Goal: Information Seeking & Learning: Learn about a topic

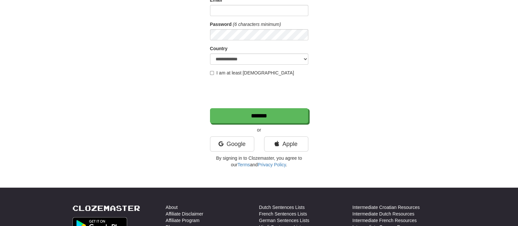
scroll to position [82, 0]
click at [237, 141] on link "Google" at bounding box center [232, 143] width 44 height 15
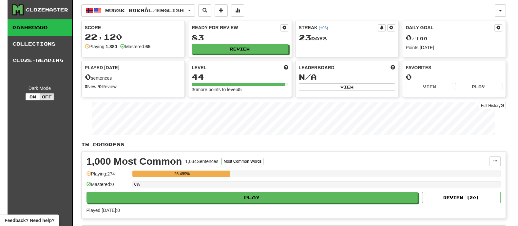
click at [255, 54] on div "Ready for Review 83 Review" at bounding box center [239, 39] width 103 height 36
click at [255, 50] on button "Review" at bounding box center [240, 49] width 97 height 10
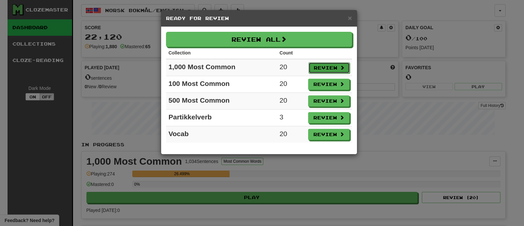
click at [338, 71] on button "Review" at bounding box center [329, 67] width 41 height 11
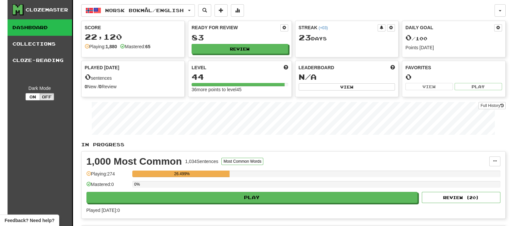
select select "**"
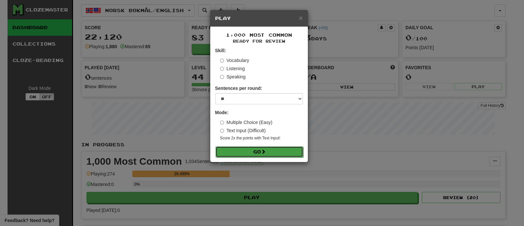
click at [263, 148] on button "Go" at bounding box center [260, 151] width 88 height 11
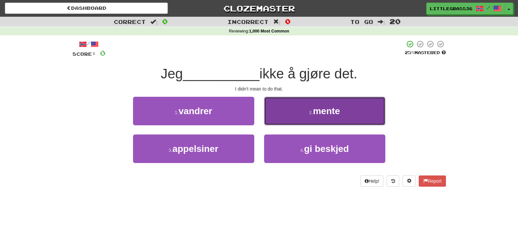
click at [290, 112] on button "2 . mente" at bounding box center [324, 111] width 121 height 29
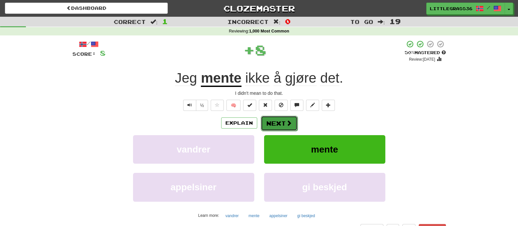
click at [285, 118] on button "Next" at bounding box center [279, 123] width 37 height 15
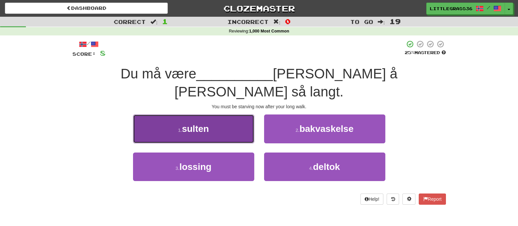
click at [232, 116] on button "1 . sulten" at bounding box center [193, 128] width 121 height 29
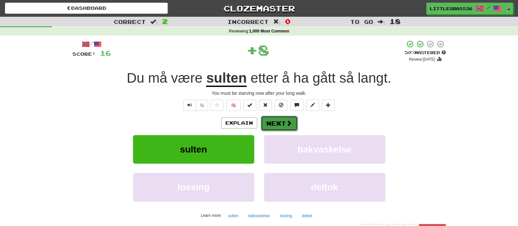
click at [279, 125] on button "Next" at bounding box center [279, 123] width 37 height 15
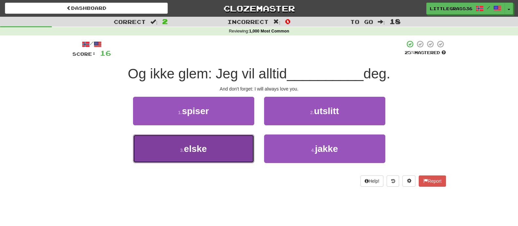
click at [212, 143] on button "3 . elske" at bounding box center [193, 148] width 121 height 29
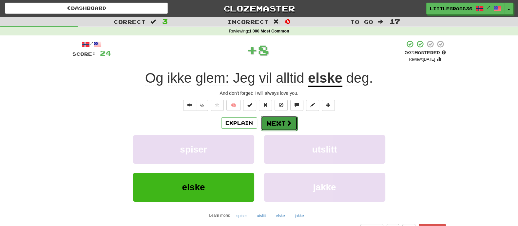
click at [264, 116] on button "Next" at bounding box center [279, 123] width 37 height 15
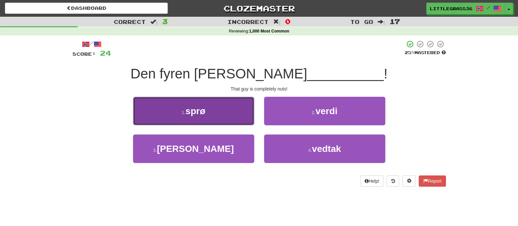
click at [225, 116] on button "1 . sprø" at bounding box center [193, 111] width 121 height 29
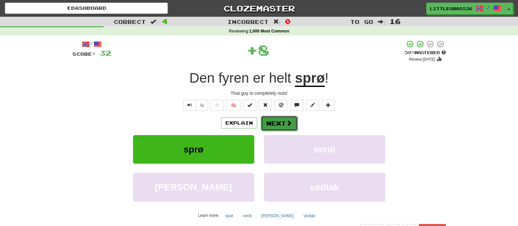
click at [277, 120] on button "Next" at bounding box center [279, 123] width 37 height 15
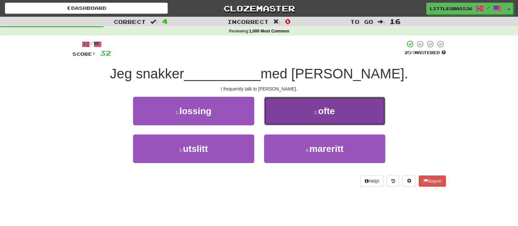
click at [315, 113] on small "2 ." at bounding box center [316, 112] width 4 height 5
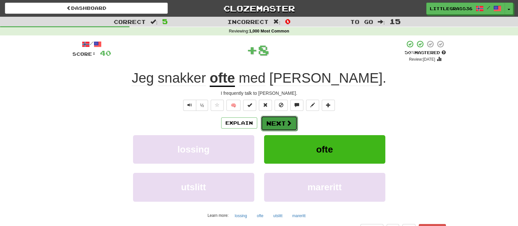
click at [289, 120] on span at bounding box center [289, 123] width 6 height 6
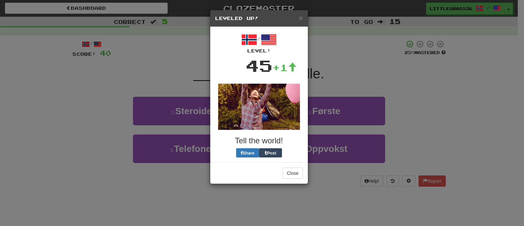
click at [335, 115] on div "× Leveled Up! / Level: 45 +1 Tell the world! Share Post Close" at bounding box center [262, 113] width 524 height 226
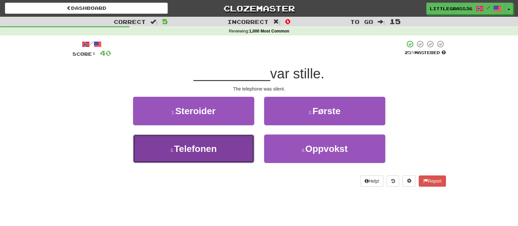
click at [236, 148] on button "3 . Telefonen" at bounding box center [193, 148] width 121 height 29
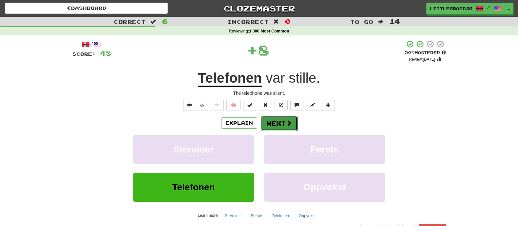
click at [288, 121] on span at bounding box center [289, 123] width 6 height 6
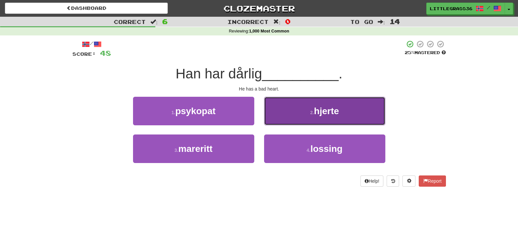
click at [298, 117] on button "2 . hjerte" at bounding box center [324, 111] width 121 height 29
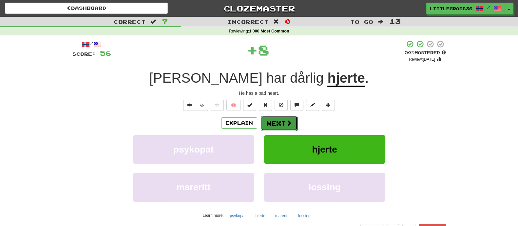
drag, startPoint x: 298, startPoint y: 117, endPoint x: 274, endPoint y: 127, distance: 25.4
click at [274, 127] on button "Next" at bounding box center [279, 123] width 37 height 15
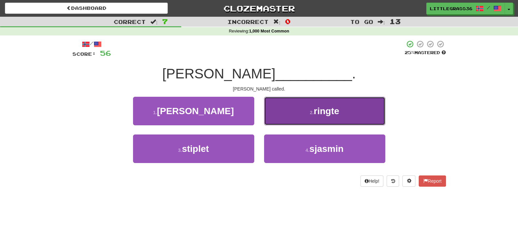
click at [308, 119] on button "2 . ringte" at bounding box center [324, 111] width 121 height 29
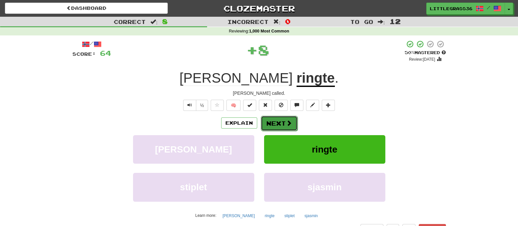
click at [278, 126] on button "Next" at bounding box center [279, 123] width 37 height 15
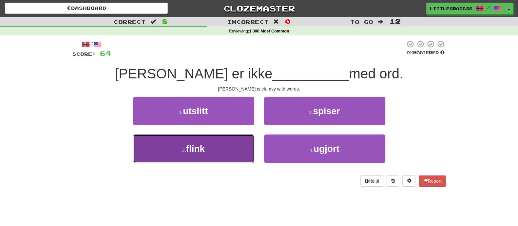
click at [215, 156] on button "3 . flink" at bounding box center [193, 148] width 121 height 29
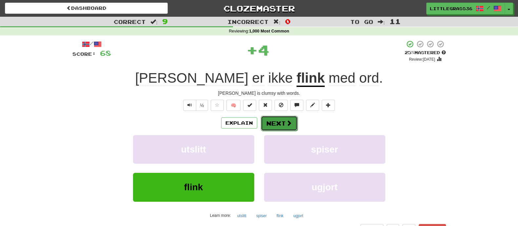
click at [295, 126] on button "Next" at bounding box center [279, 123] width 37 height 15
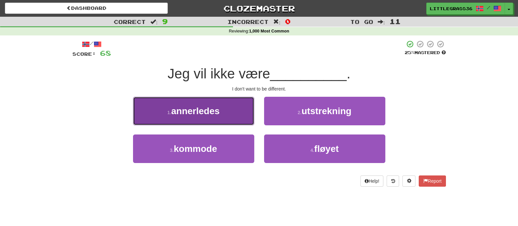
click at [210, 117] on button "1 . annerledes" at bounding box center [193, 111] width 121 height 29
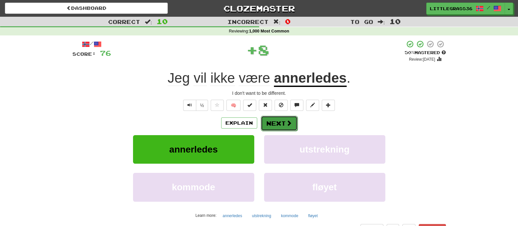
click at [275, 120] on button "Next" at bounding box center [279, 123] width 37 height 15
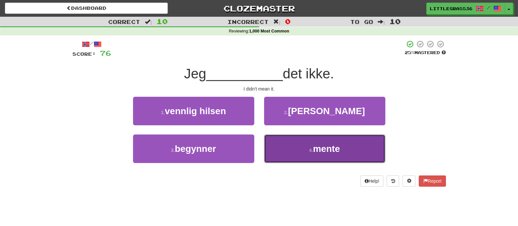
click at [301, 139] on button "4 . mente" at bounding box center [324, 148] width 121 height 29
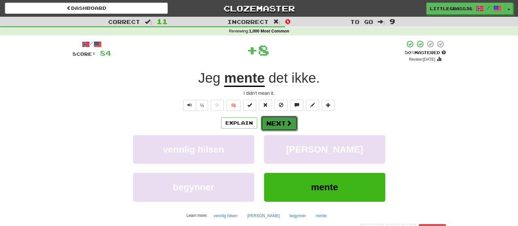
click at [273, 120] on button "Next" at bounding box center [279, 123] width 37 height 15
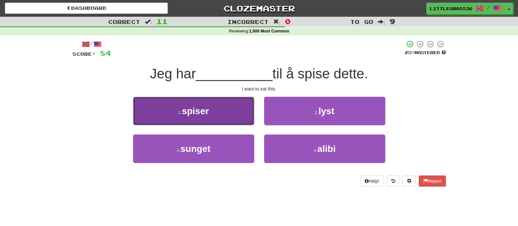
click at [214, 122] on button "1 . spiser" at bounding box center [193, 111] width 121 height 29
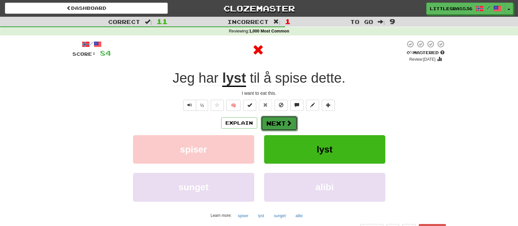
click at [268, 124] on button "Next" at bounding box center [279, 123] width 37 height 15
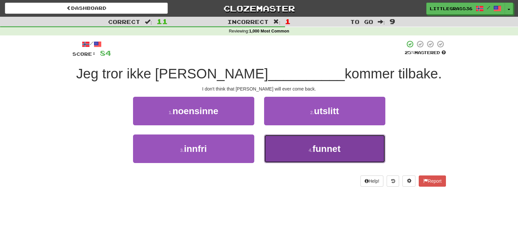
click at [290, 138] on button "4 . funnet" at bounding box center [324, 148] width 121 height 29
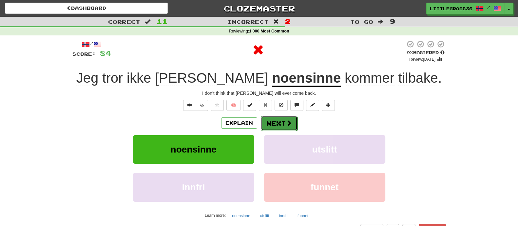
click at [291, 124] on span at bounding box center [289, 123] width 6 height 6
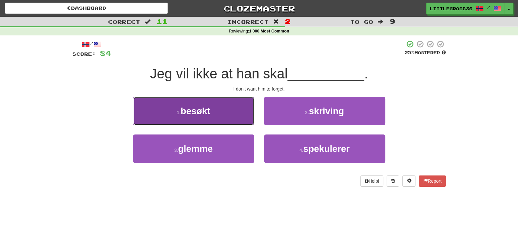
click at [222, 120] on button "1 . besøkt" at bounding box center [193, 111] width 121 height 29
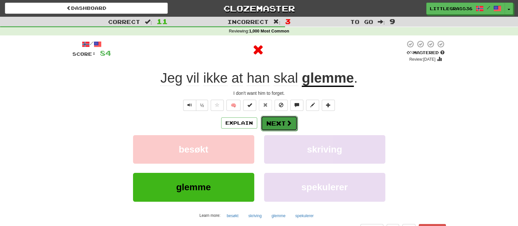
click at [296, 124] on button "Next" at bounding box center [279, 123] width 37 height 15
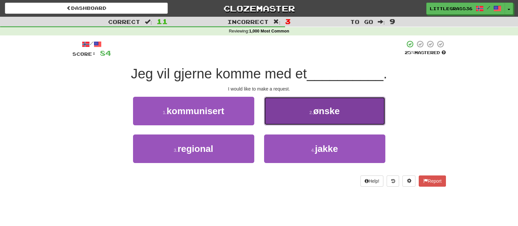
click at [296, 124] on button "2 . ønske" at bounding box center [324, 111] width 121 height 29
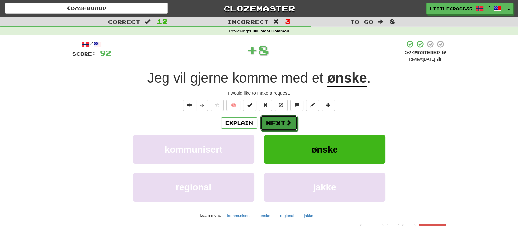
click at [296, 124] on button "Next" at bounding box center [279, 122] width 37 height 15
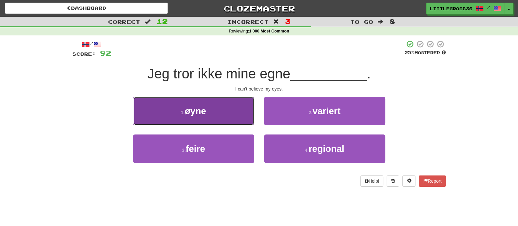
click at [232, 116] on button "1 . øyne" at bounding box center [193, 111] width 121 height 29
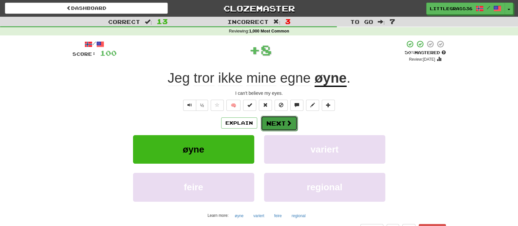
click at [286, 121] on span at bounding box center [289, 123] width 6 height 6
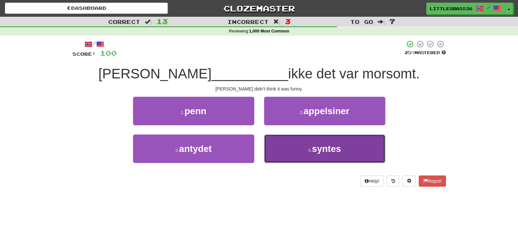
click at [286, 138] on button "4 . syntes" at bounding box center [324, 148] width 121 height 29
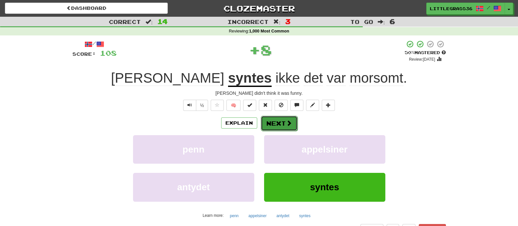
click at [280, 129] on button "Next" at bounding box center [279, 123] width 37 height 15
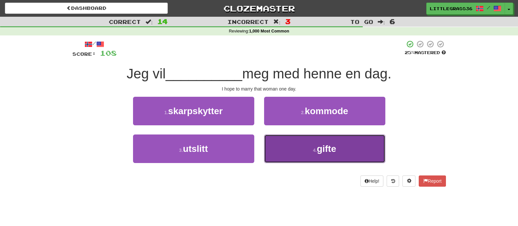
click at [293, 144] on button "4 . gifte" at bounding box center [324, 148] width 121 height 29
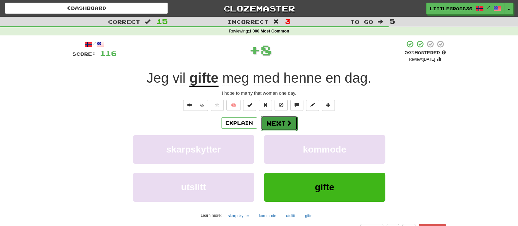
click at [283, 124] on button "Next" at bounding box center [279, 123] width 37 height 15
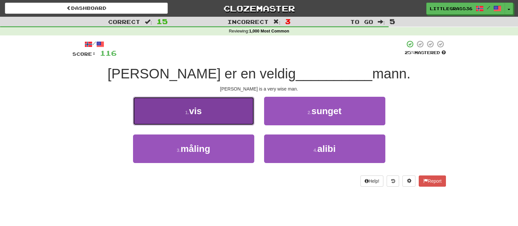
click at [224, 111] on button "1 . vis" at bounding box center [193, 111] width 121 height 29
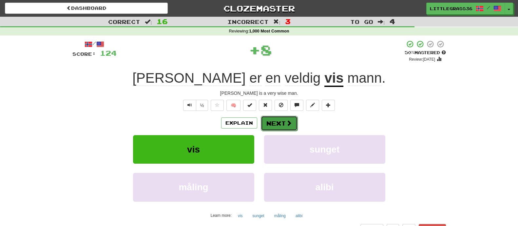
click at [270, 127] on button "Next" at bounding box center [279, 123] width 37 height 15
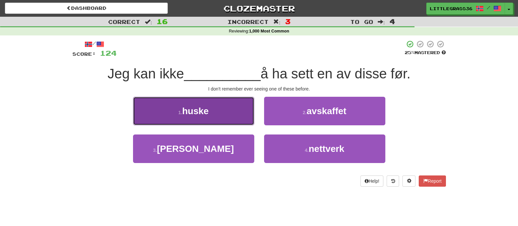
click at [235, 115] on button "1 . huske" at bounding box center [193, 111] width 121 height 29
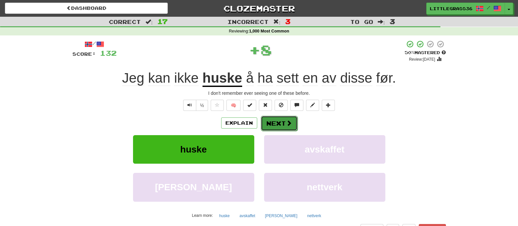
click at [283, 129] on button "Next" at bounding box center [279, 123] width 37 height 15
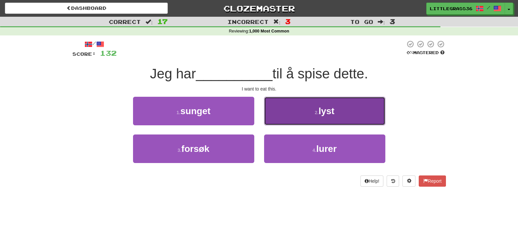
click at [283, 121] on button "2 . lyst" at bounding box center [324, 111] width 121 height 29
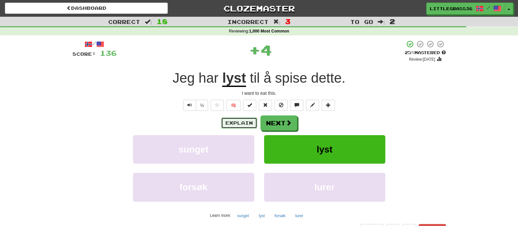
click at [256, 125] on button "Explain" at bounding box center [239, 122] width 36 height 11
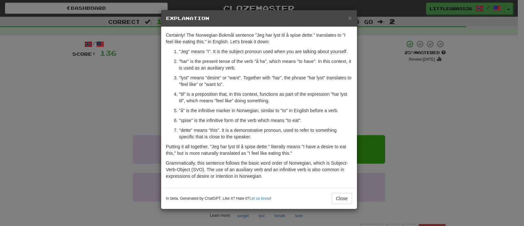
click at [392, 120] on div "× Explanation Certainly! The Norwegian Bokmål sentence "Jeg har lyst til å spis…" at bounding box center [262, 113] width 524 height 226
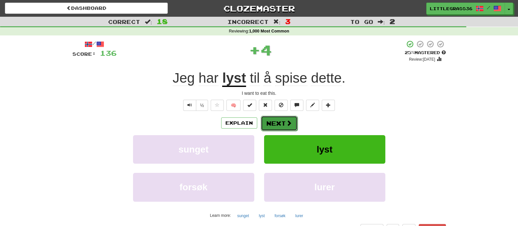
click at [287, 120] on span at bounding box center [289, 123] width 6 height 6
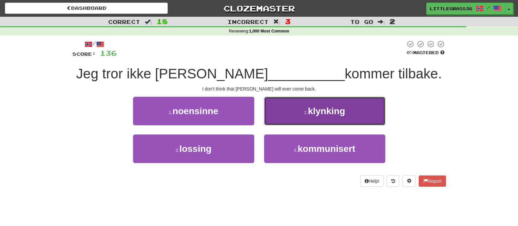
click at [311, 120] on button "2 . klynking" at bounding box center [324, 111] width 121 height 29
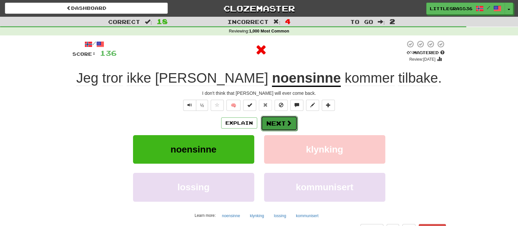
click at [280, 124] on button "Next" at bounding box center [279, 123] width 37 height 15
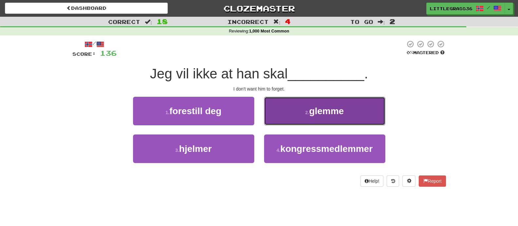
click at [281, 121] on button "2 . glemme" at bounding box center [324, 111] width 121 height 29
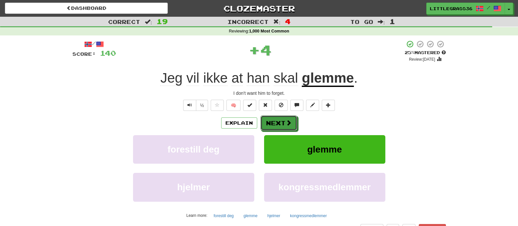
click at [281, 121] on button "Next" at bounding box center [279, 122] width 37 height 15
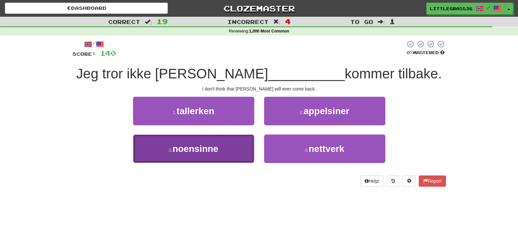
click at [224, 150] on button "3 . noensinne" at bounding box center [193, 148] width 121 height 29
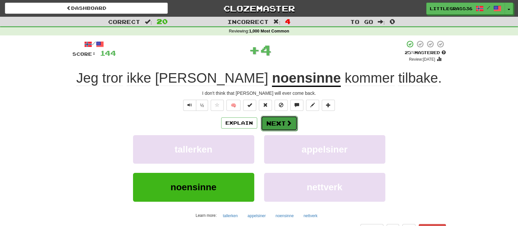
click at [279, 124] on button "Next" at bounding box center [279, 123] width 37 height 15
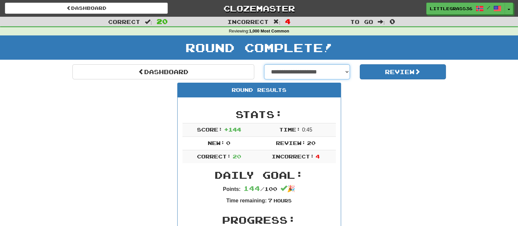
click at [326, 73] on select "**********" at bounding box center [307, 71] width 86 height 15
select select "**********"
click at [264, 64] on select "**********" at bounding box center [307, 71] width 86 height 15
select select "**********"
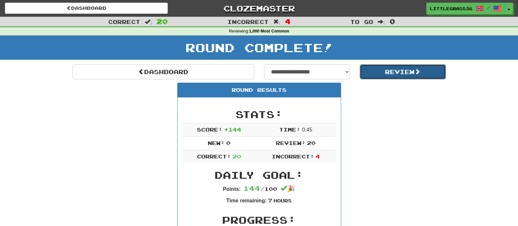
click at [388, 75] on button "Review" at bounding box center [403, 71] width 86 height 15
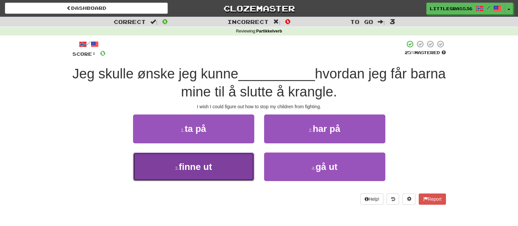
click at [205, 169] on span "finne ut" at bounding box center [195, 167] width 33 height 10
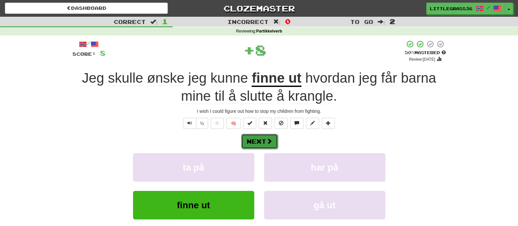
click at [267, 135] on button "Next" at bounding box center [259, 141] width 37 height 15
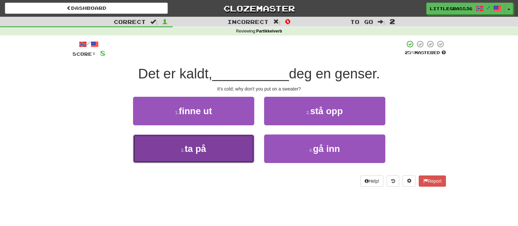
click at [225, 150] on button "3 . ta på" at bounding box center [193, 148] width 121 height 29
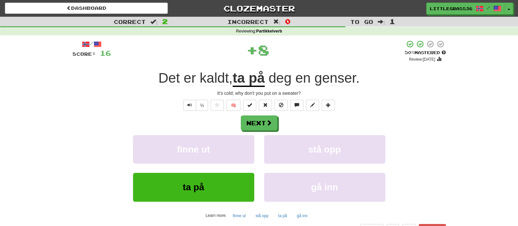
click at [273, 132] on div "Next finne ut stå opp ta på gå inn Learn more: finne ut stå opp ta på gå inn" at bounding box center [259, 167] width 374 height 105
click at [268, 125] on span at bounding box center [269, 123] width 6 height 6
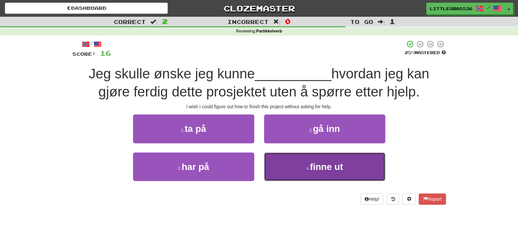
click at [294, 157] on button "4 . finne ut" at bounding box center [324, 166] width 121 height 29
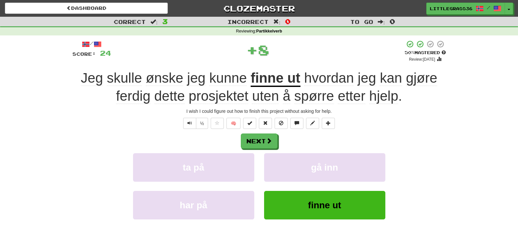
click at [266, 132] on div "/ Score: 24 + 8 50 % Mastered Review: 2025-10-02 Jeg skulle ønske jeg kunne fin…" at bounding box center [259, 146] width 374 height 213
click at [264, 138] on button "Next" at bounding box center [259, 141] width 37 height 15
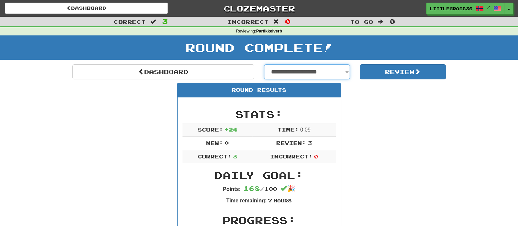
click at [312, 76] on select "**********" at bounding box center [307, 71] width 86 height 15
click at [264, 64] on select "**********" at bounding box center [307, 71] width 86 height 15
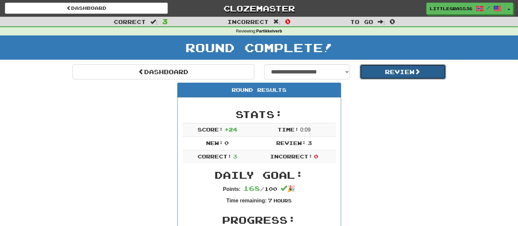
click at [382, 76] on button "Review" at bounding box center [403, 71] width 86 height 15
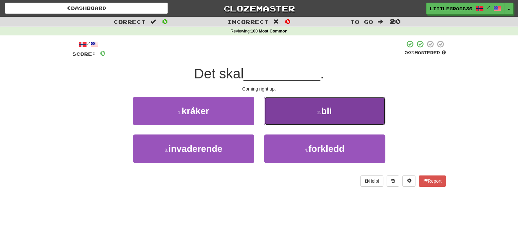
click at [292, 106] on button "2 . bli" at bounding box center [324, 111] width 121 height 29
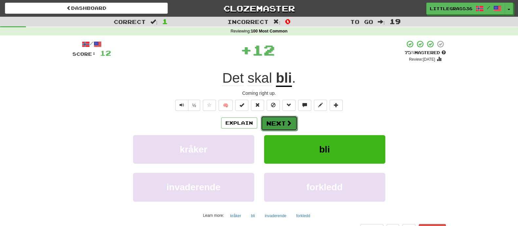
click at [273, 120] on button "Next" at bounding box center [279, 123] width 37 height 15
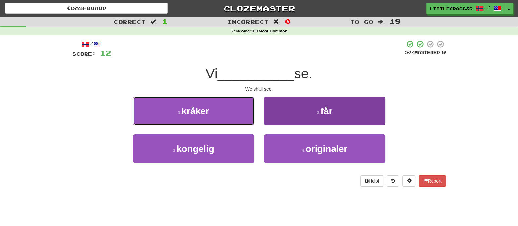
drag, startPoint x: 216, startPoint y: 120, endPoint x: 341, endPoint y: 108, distance: 125.4
click at [341, 108] on div "1 . kråker 2 . får" at bounding box center [259, 116] width 393 height 38
click at [341, 108] on button "2 . får" at bounding box center [324, 111] width 121 height 29
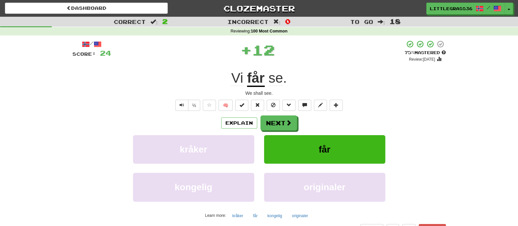
click at [270, 114] on div "/ Score: 24 + 12 75 % Mastered Review: [DATE] Vi får se . We shall see. ½ 🧠 Exp…" at bounding box center [259, 142] width 374 height 205
click at [270, 117] on button "Next" at bounding box center [279, 123] width 37 height 15
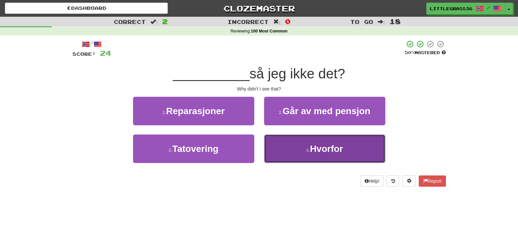
click at [279, 144] on button "4 . Hvorfor" at bounding box center [324, 148] width 121 height 29
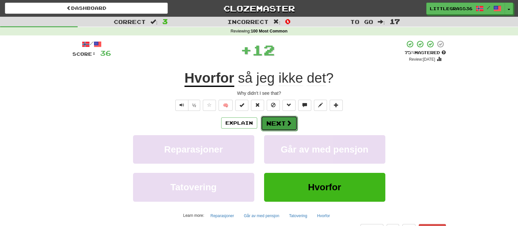
click at [279, 120] on button "Next" at bounding box center [279, 123] width 37 height 15
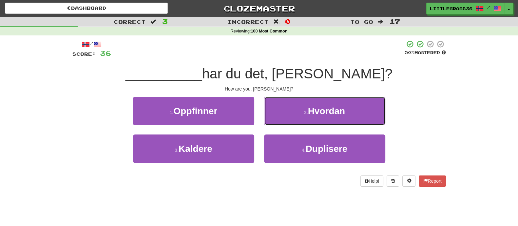
click at [279, 120] on button "2 . [GEOGRAPHIC_DATA]" at bounding box center [324, 111] width 121 height 29
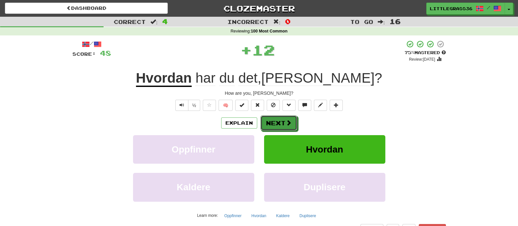
click at [279, 120] on button "Next" at bounding box center [279, 122] width 37 height 15
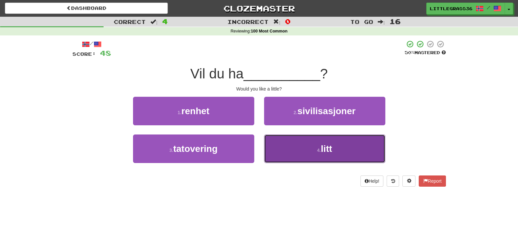
click at [284, 158] on button "4 . litt" at bounding box center [324, 148] width 121 height 29
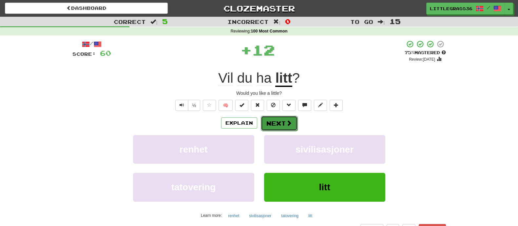
click at [271, 129] on button "Next" at bounding box center [279, 123] width 37 height 15
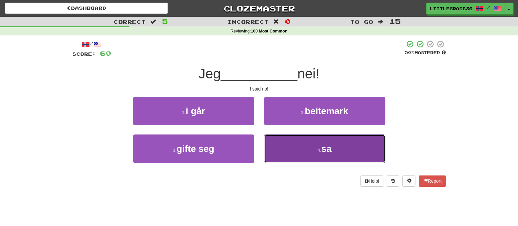
drag, startPoint x: 271, startPoint y: 142, endPoint x: 287, endPoint y: 146, distance: 16.1
click at [287, 146] on button "4 . sa" at bounding box center [324, 148] width 121 height 29
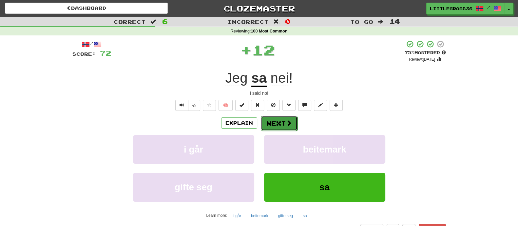
click at [279, 125] on button "Next" at bounding box center [279, 123] width 37 height 15
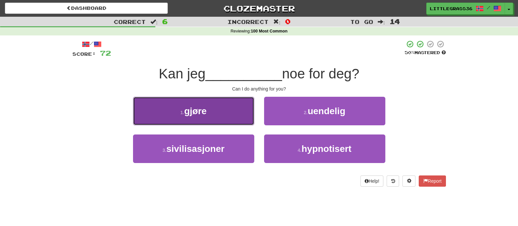
click at [240, 113] on button "1 . gjøre" at bounding box center [193, 111] width 121 height 29
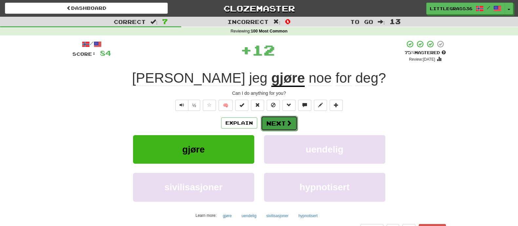
click at [287, 127] on button "Next" at bounding box center [279, 123] width 37 height 15
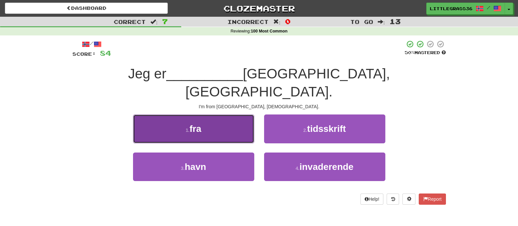
click at [204, 123] on button "1 . fra" at bounding box center [193, 128] width 121 height 29
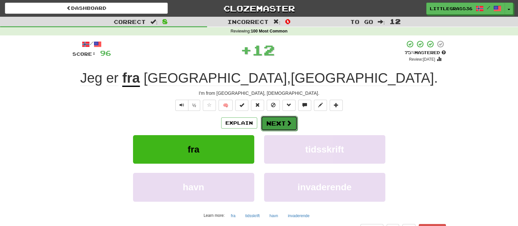
click at [267, 122] on button "Next" at bounding box center [279, 123] width 37 height 15
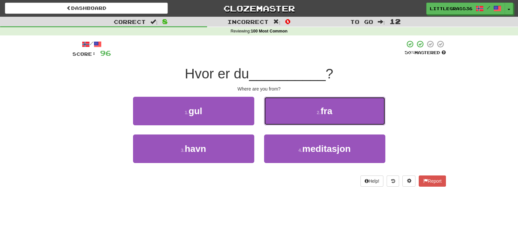
click at [267, 122] on button "2 . fra" at bounding box center [324, 111] width 121 height 29
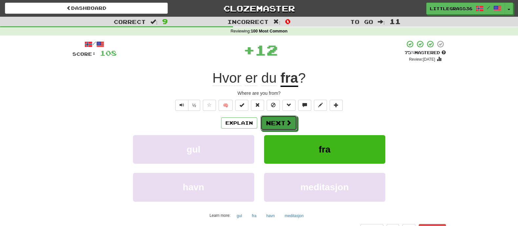
click at [267, 122] on button "Next" at bounding box center [279, 122] width 37 height 15
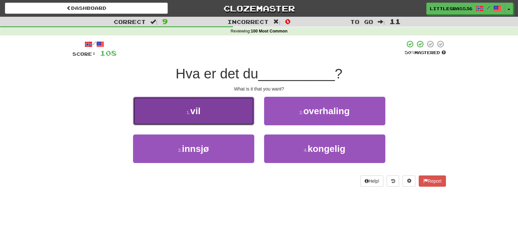
click at [205, 121] on button "1 . vil" at bounding box center [193, 111] width 121 height 29
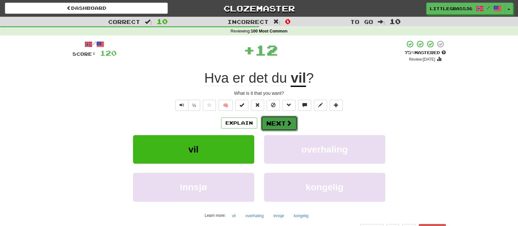
click at [271, 119] on button "Next" at bounding box center [279, 123] width 37 height 15
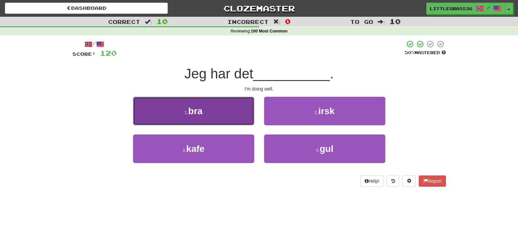
click at [218, 120] on button "1 . bra" at bounding box center [193, 111] width 121 height 29
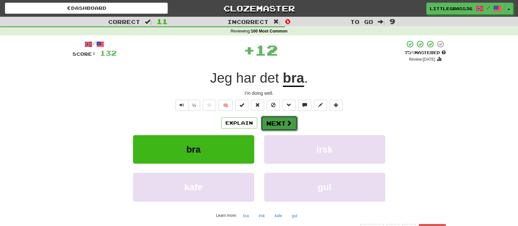
click at [268, 121] on button "Next" at bounding box center [279, 123] width 37 height 15
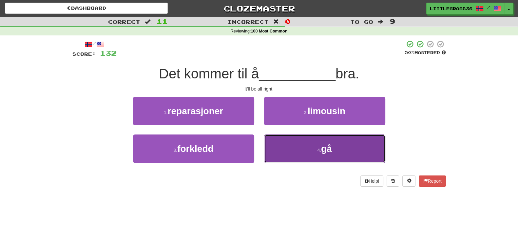
click at [279, 140] on button "4 . gå" at bounding box center [324, 148] width 121 height 29
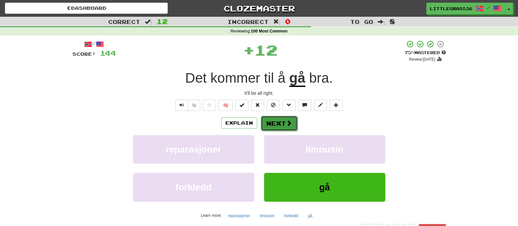
click at [274, 123] on button "Next" at bounding box center [279, 123] width 37 height 15
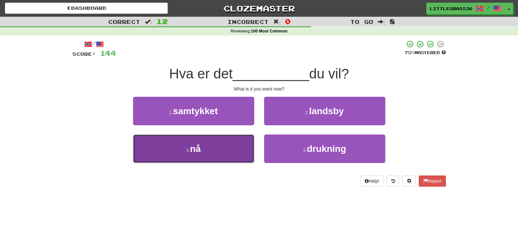
click at [218, 154] on button "3 . nå" at bounding box center [193, 148] width 121 height 29
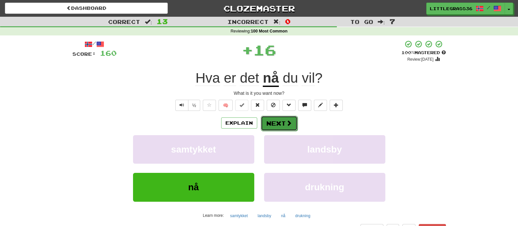
click at [274, 125] on button "Next" at bounding box center [279, 123] width 37 height 15
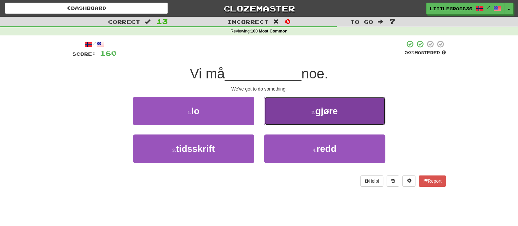
click at [277, 116] on button "2 . gjøre" at bounding box center [324, 111] width 121 height 29
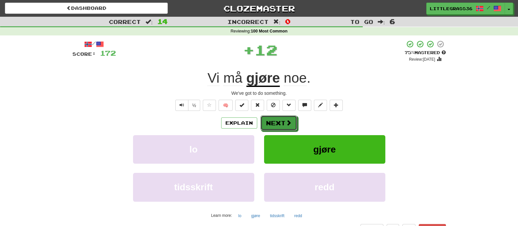
click at [277, 116] on button "Next" at bounding box center [279, 122] width 37 height 15
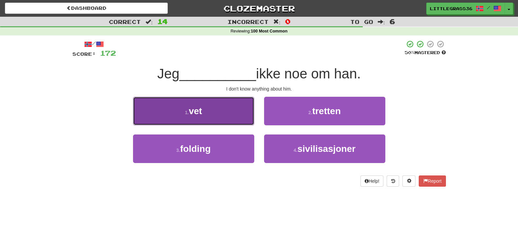
click at [245, 118] on button "1 . vet" at bounding box center [193, 111] width 121 height 29
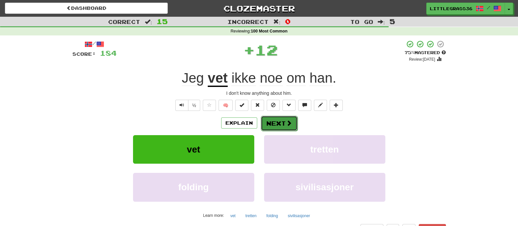
click at [272, 120] on button "Next" at bounding box center [279, 123] width 37 height 15
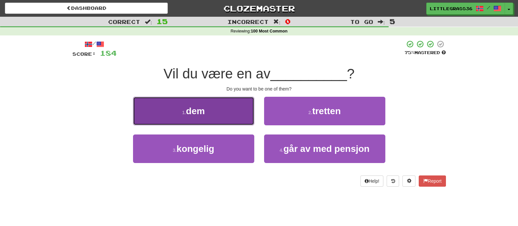
click at [223, 115] on button "1 . dem" at bounding box center [193, 111] width 121 height 29
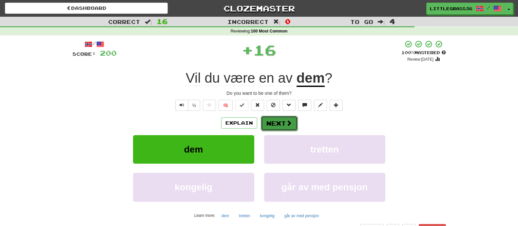
click at [280, 118] on button "Next" at bounding box center [279, 123] width 37 height 15
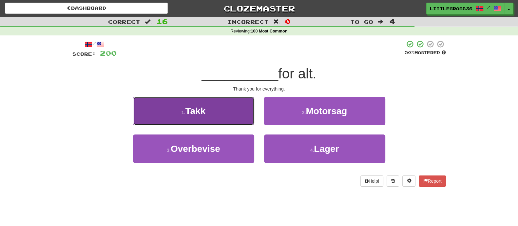
click at [234, 114] on button "1 . Takk" at bounding box center [193, 111] width 121 height 29
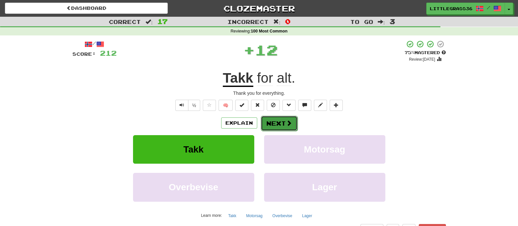
click at [283, 126] on button "Next" at bounding box center [279, 123] width 37 height 15
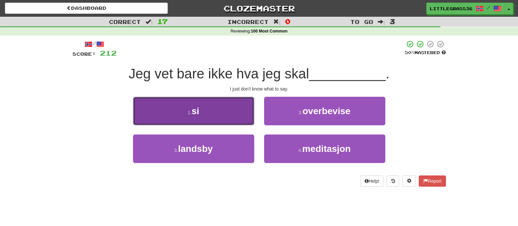
click at [237, 113] on button "1 . si" at bounding box center [193, 111] width 121 height 29
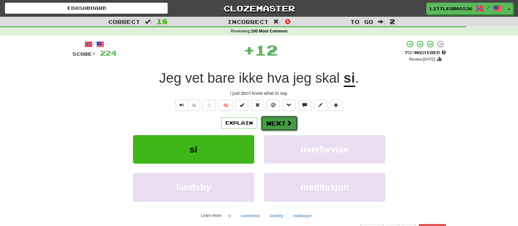
click at [289, 120] on span at bounding box center [289, 123] width 6 height 6
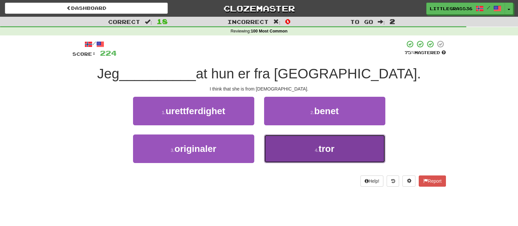
click at [305, 146] on button "4 . tror" at bounding box center [324, 148] width 121 height 29
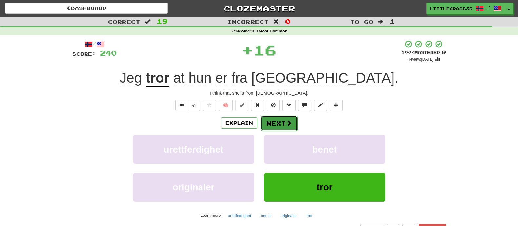
click at [281, 126] on button "Next" at bounding box center [279, 123] width 37 height 15
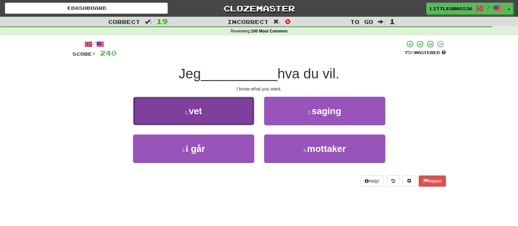
click at [234, 111] on button "1 . vet" at bounding box center [193, 111] width 121 height 29
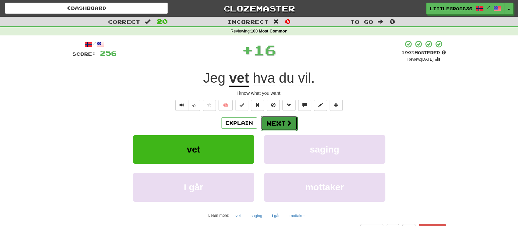
click at [270, 124] on button "Next" at bounding box center [279, 123] width 37 height 15
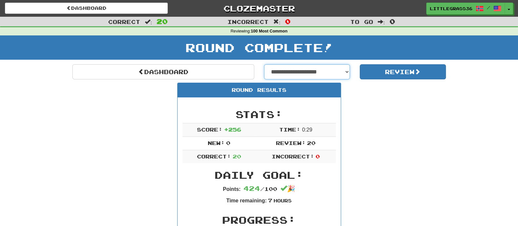
click at [320, 73] on select "**********" at bounding box center [307, 71] width 86 height 15
select select "**********"
click at [264, 64] on select "**********" at bounding box center [307, 71] width 86 height 15
select select "**********"
click at [405, 63] on div "Round Complete!" at bounding box center [259, 49] width 518 height 29
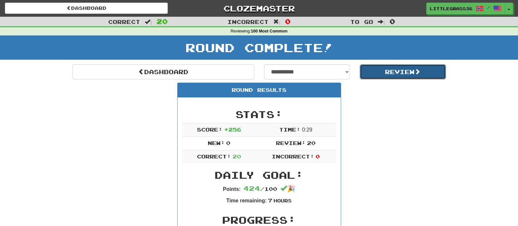
click at [403, 74] on button "Review" at bounding box center [403, 71] width 86 height 15
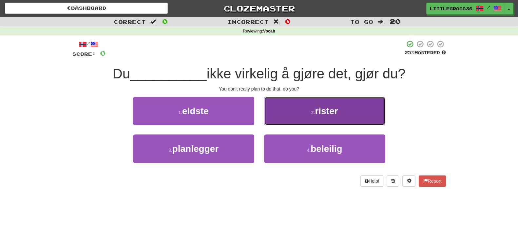
click at [321, 110] on span "rister" at bounding box center [326, 111] width 23 height 10
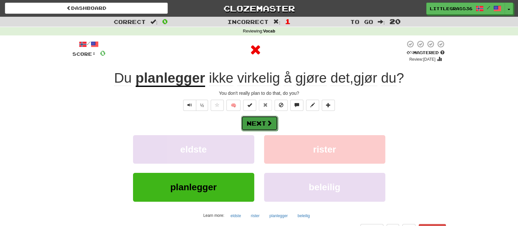
click at [261, 125] on button "Next" at bounding box center [259, 123] width 37 height 15
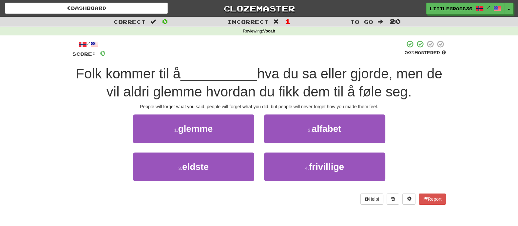
click at [261, 125] on div "2 . alfabet" at bounding box center [324, 133] width 131 height 38
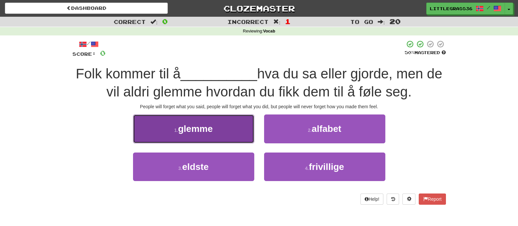
click at [248, 128] on button "1 . glemme" at bounding box center [193, 128] width 121 height 29
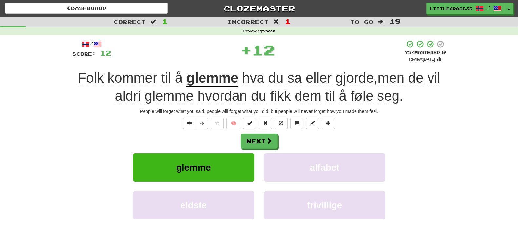
click at [289, 129] on div "/ Score: 12 + 12 75 % Mastered Review: [DATE] Folk kommer til å glemme hva du s…" at bounding box center [259, 146] width 374 height 213
click at [266, 132] on div "/ Score: 12 + 12 75 % Mastered Review: [DATE] Folk kommer til å glemme hva du s…" at bounding box center [259, 146] width 374 height 213
click at [264, 135] on button "Next" at bounding box center [259, 141] width 37 height 15
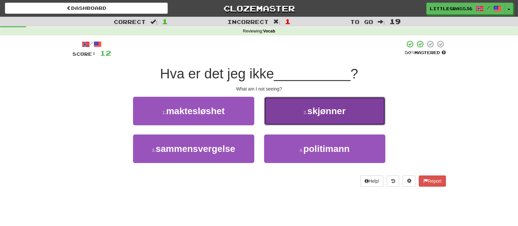
click at [285, 112] on button "2 . skjønner" at bounding box center [324, 111] width 121 height 29
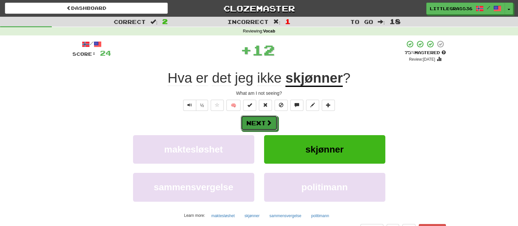
click at [275, 123] on button "Next" at bounding box center [259, 122] width 37 height 15
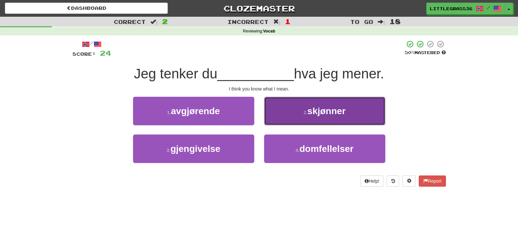
click at [275, 122] on button "2 . skjønner" at bounding box center [324, 111] width 121 height 29
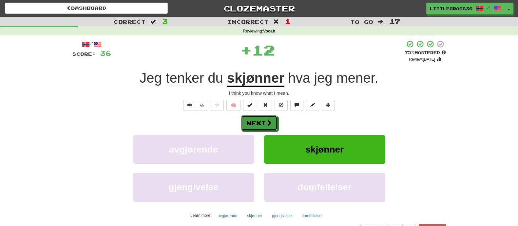
click at [275, 122] on button "Next" at bounding box center [259, 122] width 37 height 15
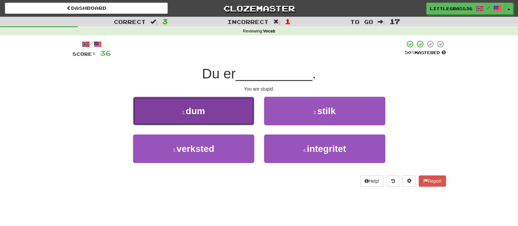
click at [233, 118] on button "1 . dum" at bounding box center [193, 111] width 121 height 29
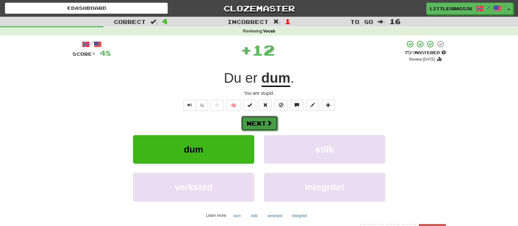
drag, startPoint x: 233, startPoint y: 118, endPoint x: 264, endPoint y: 127, distance: 32.5
click at [264, 127] on button "Next" at bounding box center [259, 123] width 37 height 15
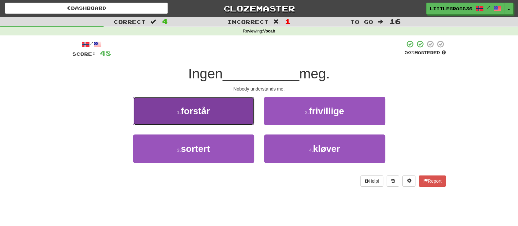
click at [225, 115] on button "1 . forstår" at bounding box center [193, 111] width 121 height 29
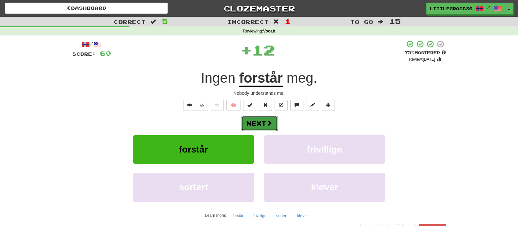
click at [255, 124] on button "Next" at bounding box center [259, 123] width 37 height 15
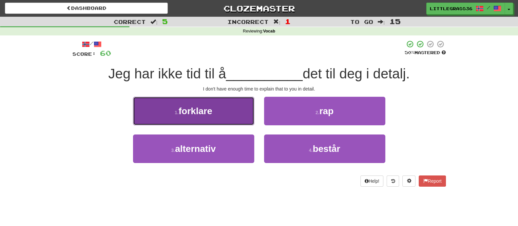
click at [193, 102] on button "1 . forklare" at bounding box center [193, 111] width 121 height 29
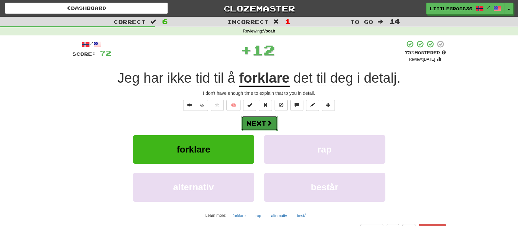
click at [259, 124] on button "Next" at bounding box center [259, 123] width 37 height 15
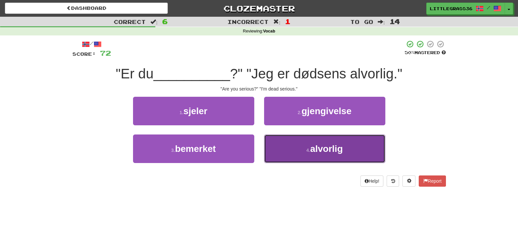
click at [336, 138] on button "4 . alvorlig" at bounding box center [324, 148] width 121 height 29
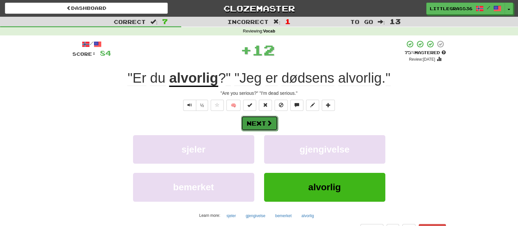
click at [256, 124] on button "Next" at bounding box center [259, 123] width 37 height 15
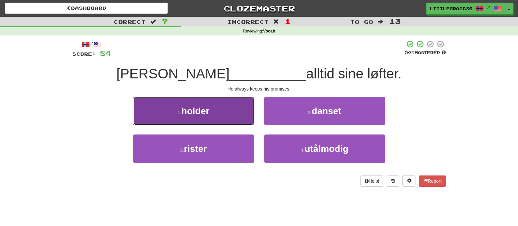
click at [234, 118] on button "1 . holder" at bounding box center [193, 111] width 121 height 29
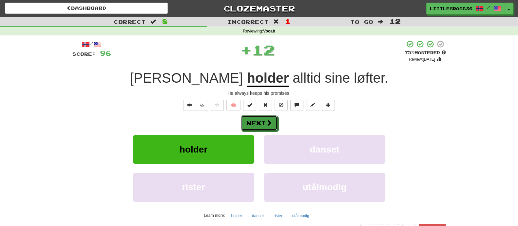
click at [266, 120] on span at bounding box center [269, 123] width 6 height 6
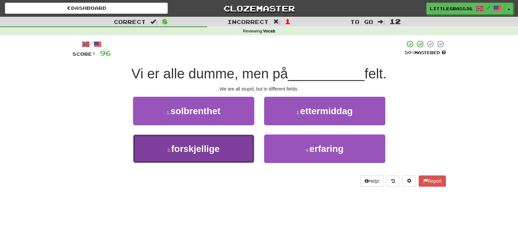
click at [244, 134] on button "3 . forskjellige" at bounding box center [193, 148] width 121 height 29
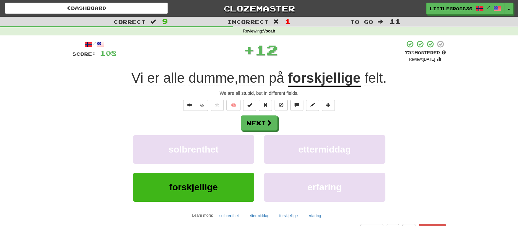
click at [277, 125] on div "Next" at bounding box center [259, 122] width 374 height 15
click at [272, 122] on button "Next" at bounding box center [259, 123] width 37 height 15
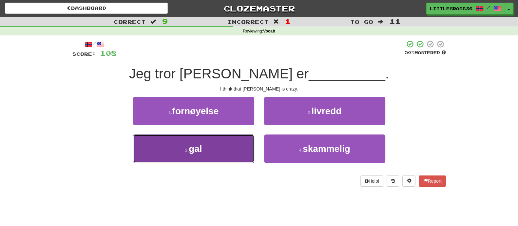
click at [205, 146] on button "3 . gal" at bounding box center [193, 148] width 121 height 29
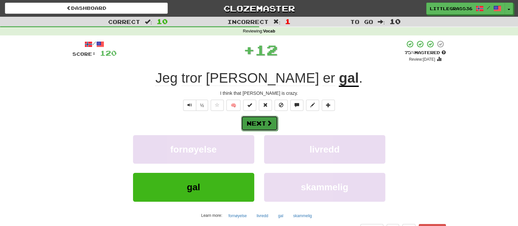
click at [266, 125] on span at bounding box center [269, 123] width 6 height 6
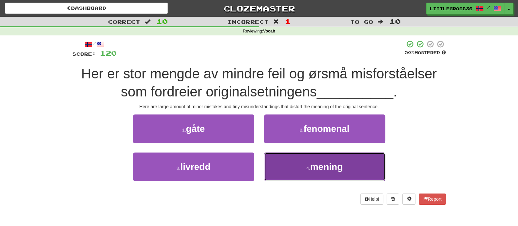
click at [287, 163] on button "4 . mening" at bounding box center [324, 166] width 121 height 29
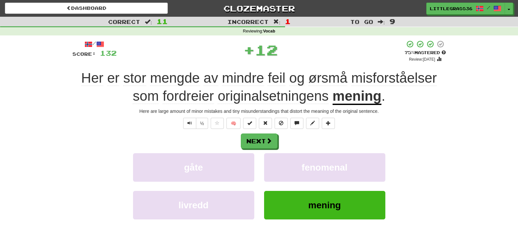
click at [265, 133] on div "Next" at bounding box center [259, 140] width 374 height 15
click at [265, 134] on button "Next" at bounding box center [259, 141] width 37 height 15
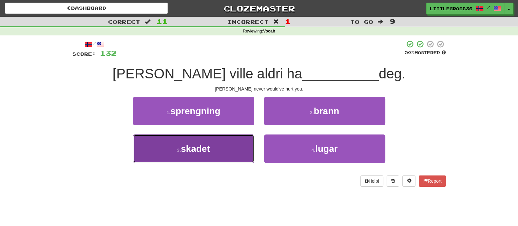
click at [218, 139] on button "3 . skadet" at bounding box center [193, 148] width 121 height 29
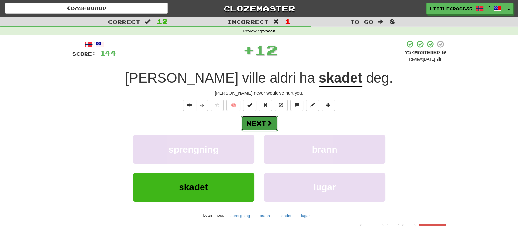
click at [245, 124] on button "Next" at bounding box center [259, 123] width 37 height 15
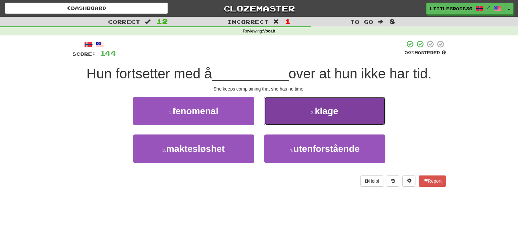
click at [282, 119] on button "2 . klage" at bounding box center [324, 111] width 121 height 29
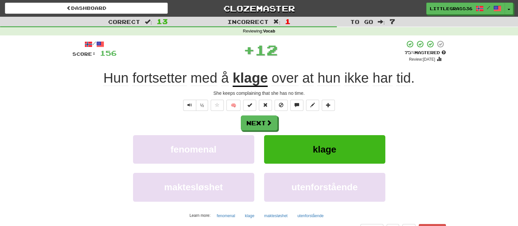
click at [254, 133] on div "Next fenomenal klage maktesløshet utenforstående Learn more: fenomenal klage ma…" at bounding box center [259, 167] width 374 height 105
click at [257, 124] on button "Next" at bounding box center [259, 123] width 37 height 15
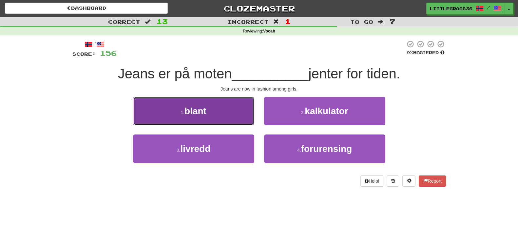
click at [226, 115] on button "1 . blant" at bounding box center [193, 111] width 121 height 29
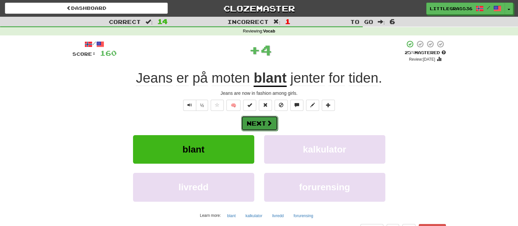
click at [267, 124] on span at bounding box center [269, 123] width 6 height 6
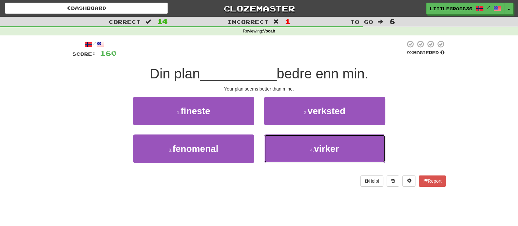
drag, startPoint x: 270, startPoint y: 145, endPoint x: 268, endPoint y: 133, distance: 11.7
click at [270, 145] on button "4 . virker" at bounding box center [324, 148] width 121 height 29
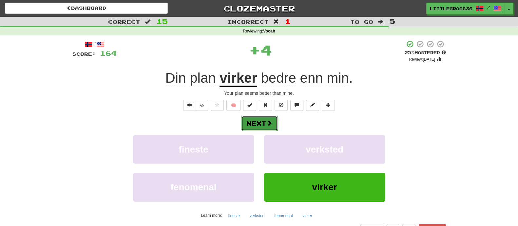
click at [264, 122] on button "Next" at bounding box center [259, 123] width 37 height 15
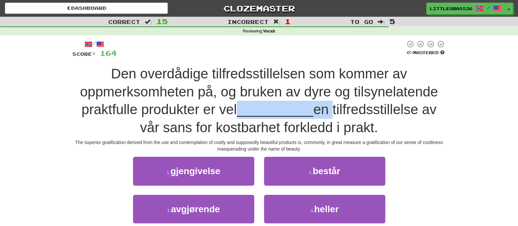
drag, startPoint x: 231, startPoint y: 114, endPoint x: 329, endPoint y: 112, distance: 97.7
click at [329, 112] on div "Den overdådige tilfredsstillelsen som kommer av oppmerksomheten på, og bruken a…" at bounding box center [259, 100] width 374 height 71
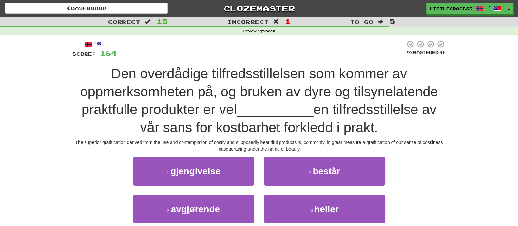
click at [204, 109] on span "Den overdådige tilfredsstillelsen som kommer av oppmerksomheten på, og bruken a…" at bounding box center [259, 91] width 358 height 51
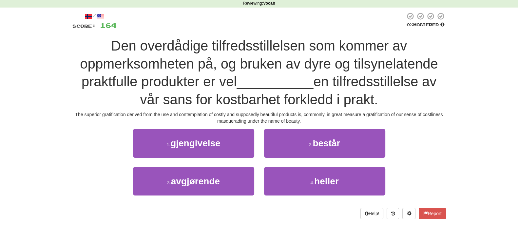
scroll to position [41, 0]
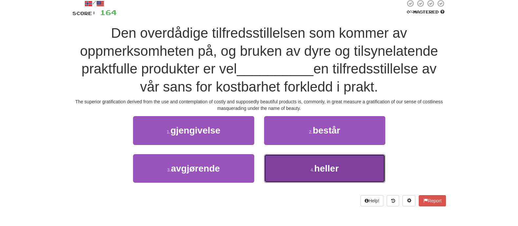
click at [272, 163] on button "4 . heller" at bounding box center [324, 168] width 121 height 29
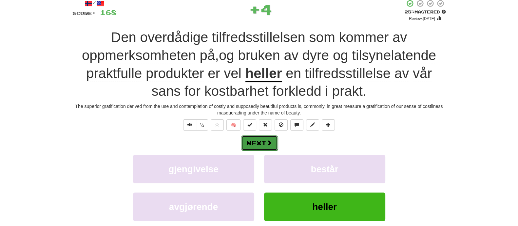
click at [263, 143] on button "Next" at bounding box center [259, 142] width 37 height 15
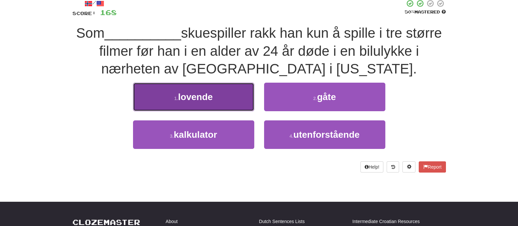
click at [239, 101] on button "1 . lovende" at bounding box center [193, 97] width 121 height 29
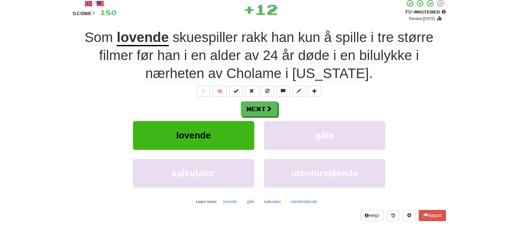
click at [153, 37] on u "lovende" at bounding box center [143, 37] width 52 height 17
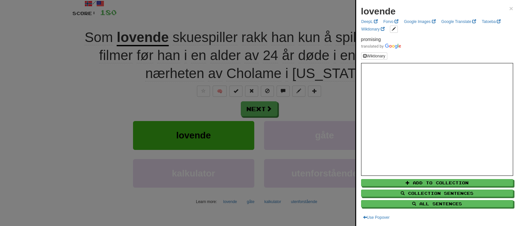
click at [162, 73] on div at bounding box center [259, 113] width 518 height 226
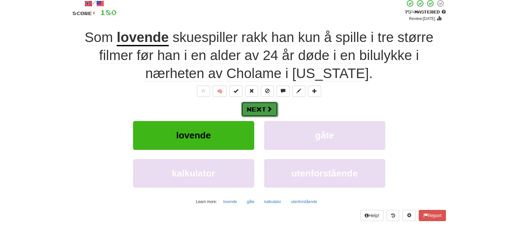
click at [255, 104] on button "Next" at bounding box center [259, 109] width 37 height 15
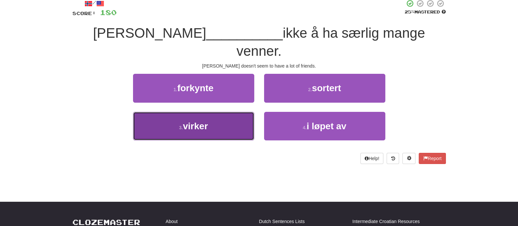
click at [204, 112] on button "3 . virker" at bounding box center [193, 126] width 121 height 29
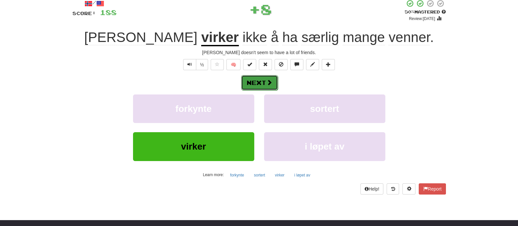
click at [263, 82] on button "Next" at bounding box center [259, 82] width 37 height 15
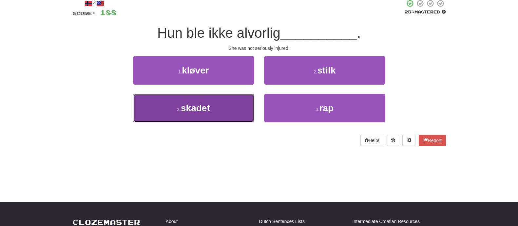
click at [227, 101] on button "3 . skadet" at bounding box center [193, 108] width 121 height 29
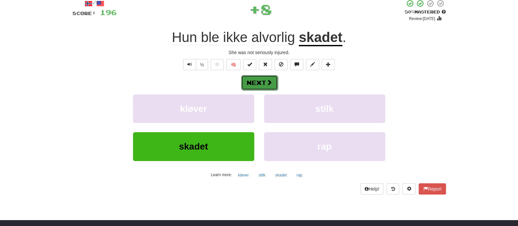
click at [256, 88] on button "Next" at bounding box center [259, 82] width 37 height 15
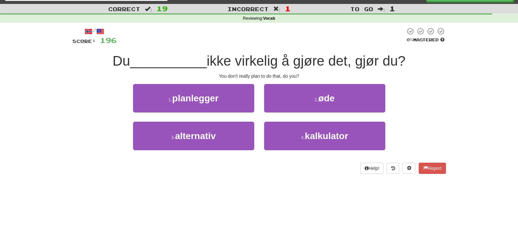
scroll to position [0, 0]
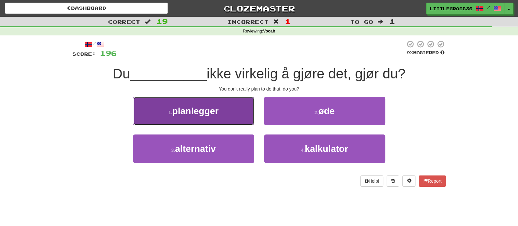
click at [215, 113] on span "planlegger" at bounding box center [195, 111] width 47 height 10
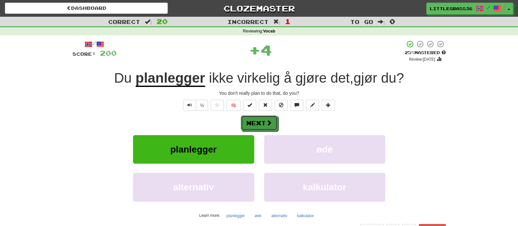
click at [251, 121] on button "Next" at bounding box center [259, 122] width 37 height 15
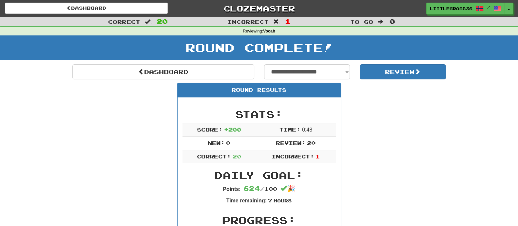
click at [302, 77] on select "**********" at bounding box center [307, 71] width 86 height 15
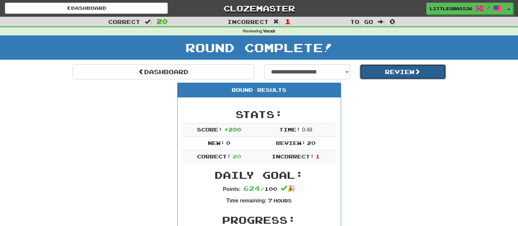
click at [396, 74] on button "Review" at bounding box center [403, 71] width 86 height 15
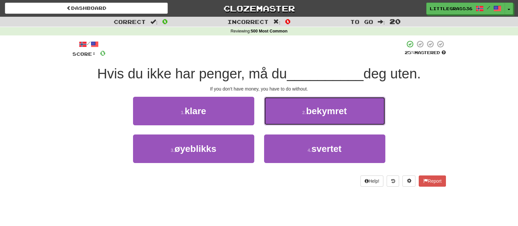
click at [275, 112] on button "2 . bekymret" at bounding box center [324, 111] width 121 height 29
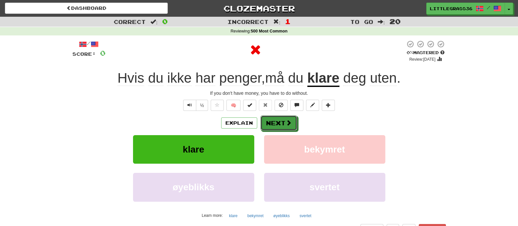
click at [272, 119] on button "Next" at bounding box center [279, 122] width 37 height 15
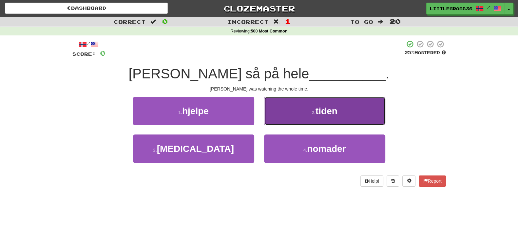
click at [279, 110] on button "2 . tiden" at bounding box center [324, 111] width 121 height 29
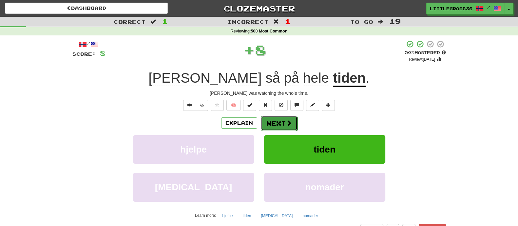
click at [267, 128] on button "Next" at bounding box center [279, 123] width 37 height 15
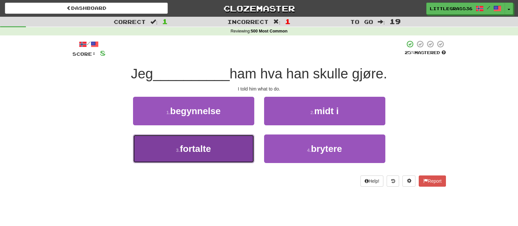
click at [244, 140] on button "3 . fortalte" at bounding box center [193, 148] width 121 height 29
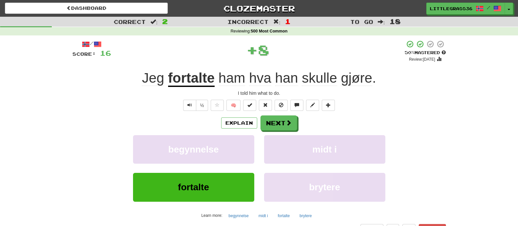
click at [298, 122] on div "Explain Next" at bounding box center [259, 122] width 374 height 15
click at [293, 124] on button "Next" at bounding box center [279, 123] width 37 height 15
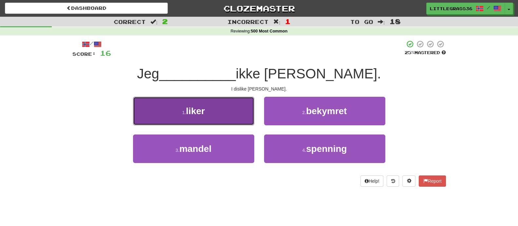
click at [241, 114] on button "1 . liker" at bounding box center [193, 111] width 121 height 29
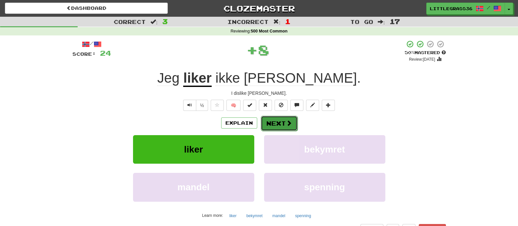
click at [287, 119] on button "Next" at bounding box center [279, 123] width 37 height 15
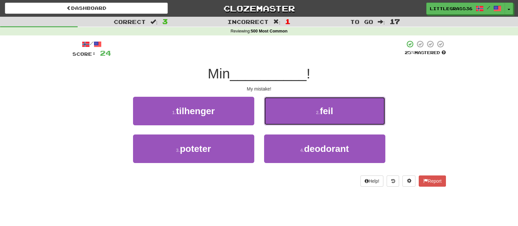
click at [287, 119] on button "2 . feil" at bounding box center [324, 111] width 121 height 29
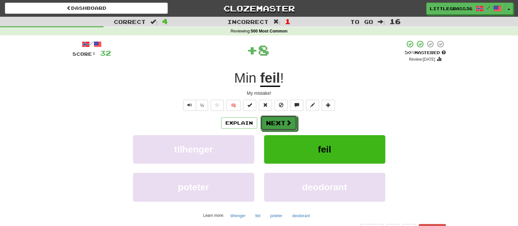
click at [287, 119] on button "Next" at bounding box center [279, 122] width 37 height 15
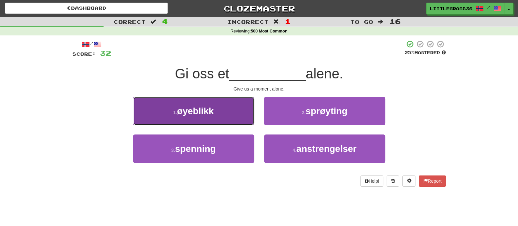
click at [243, 116] on button "1 . øyeblikk" at bounding box center [193, 111] width 121 height 29
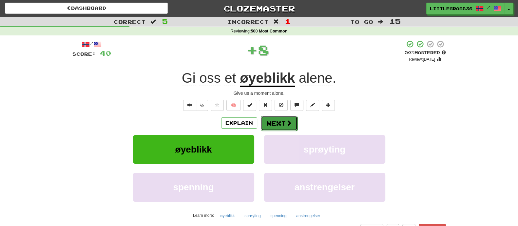
click at [282, 123] on button "Next" at bounding box center [279, 123] width 37 height 15
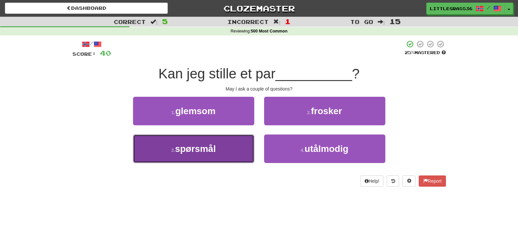
click at [236, 141] on button "3 . spørsmål" at bounding box center [193, 148] width 121 height 29
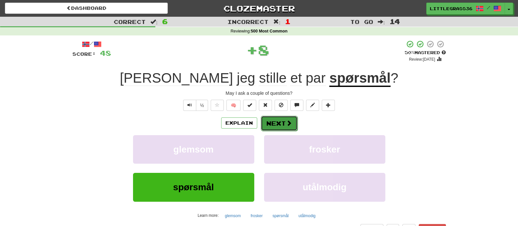
click at [267, 121] on button "Next" at bounding box center [279, 123] width 37 height 15
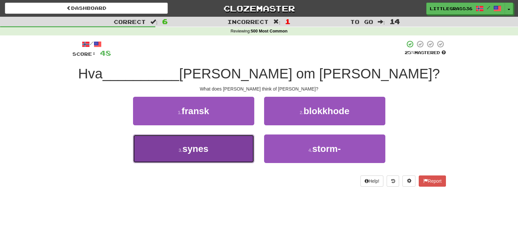
click at [234, 142] on button "3 . synes" at bounding box center [193, 148] width 121 height 29
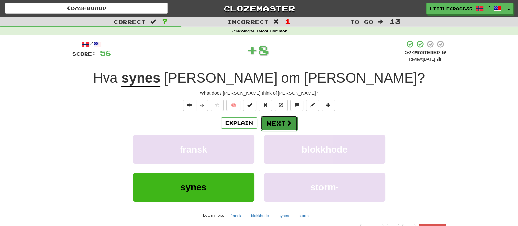
click at [267, 125] on button "Next" at bounding box center [279, 123] width 37 height 15
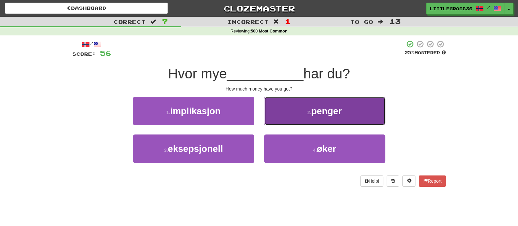
click at [280, 118] on button "2 . penger" at bounding box center [324, 111] width 121 height 29
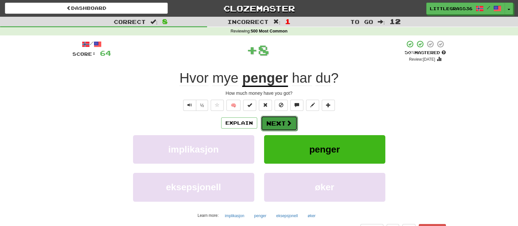
click at [263, 126] on button "Next" at bounding box center [279, 123] width 37 height 15
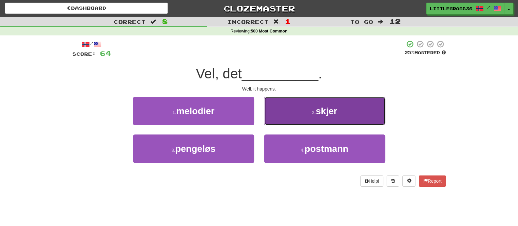
click at [269, 119] on button "2 . skjer" at bounding box center [324, 111] width 121 height 29
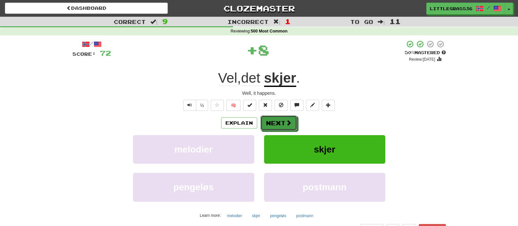
click at [269, 119] on button "Next" at bounding box center [279, 122] width 37 height 15
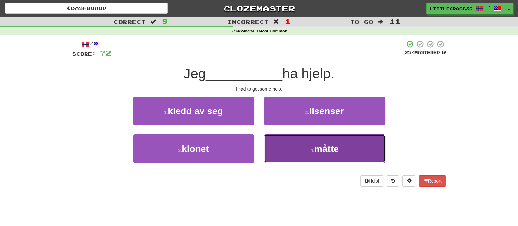
click at [280, 141] on button "4 . måtte" at bounding box center [324, 148] width 121 height 29
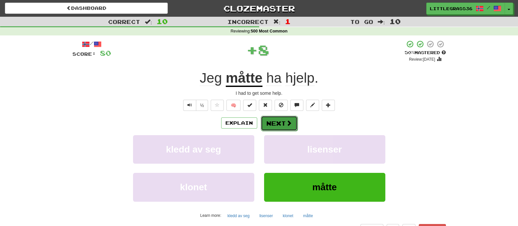
click at [274, 120] on button "Next" at bounding box center [279, 123] width 37 height 15
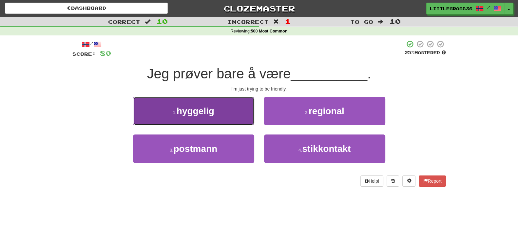
click at [222, 118] on button "1 . hyggelig" at bounding box center [193, 111] width 121 height 29
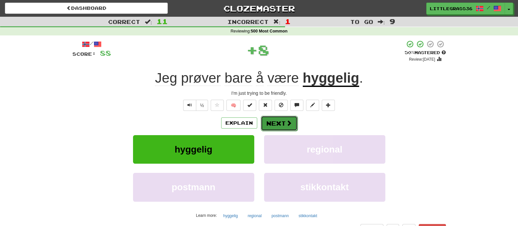
click at [274, 125] on button "Next" at bounding box center [279, 123] width 37 height 15
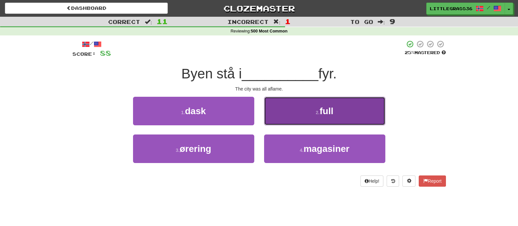
click at [275, 121] on button "2 . full" at bounding box center [324, 111] width 121 height 29
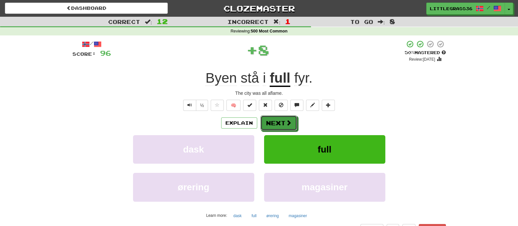
click at [275, 121] on button "Next" at bounding box center [279, 122] width 37 height 15
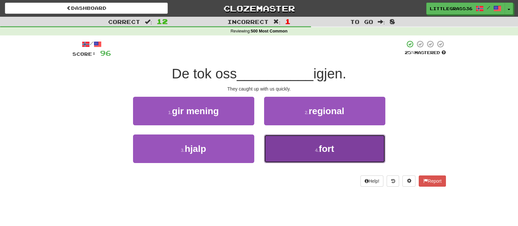
click at [301, 145] on button "4 . fort" at bounding box center [324, 148] width 121 height 29
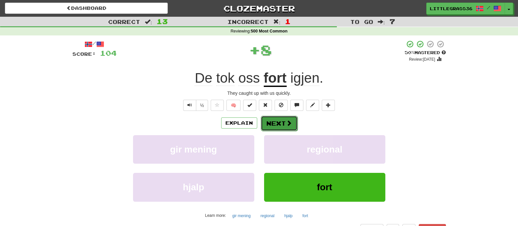
click at [273, 119] on button "Next" at bounding box center [279, 123] width 37 height 15
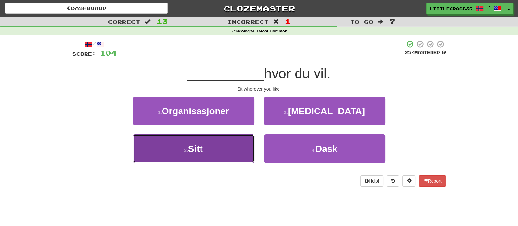
click at [230, 142] on button "3 . Sitt" at bounding box center [193, 148] width 121 height 29
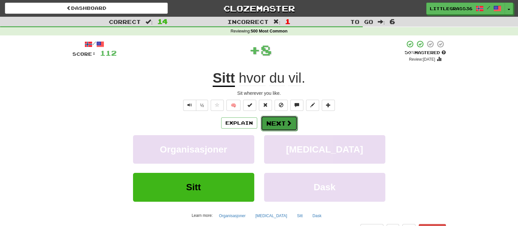
click at [274, 120] on button "Next" at bounding box center [279, 123] width 37 height 15
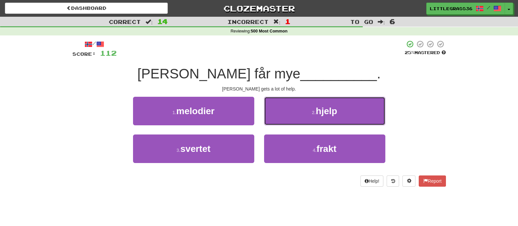
click at [274, 120] on button "2 . hjelp" at bounding box center [324, 111] width 121 height 29
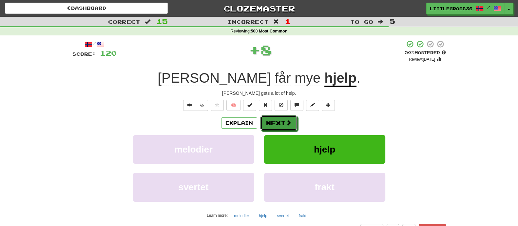
click at [274, 120] on button "Next" at bounding box center [279, 122] width 37 height 15
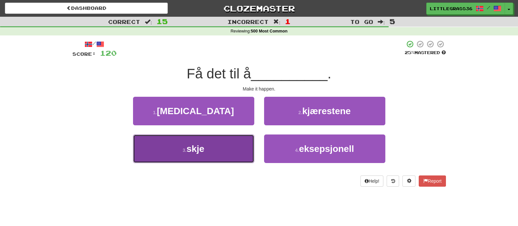
click at [222, 143] on button "3 . skje" at bounding box center [193, 148] width 121 height 29
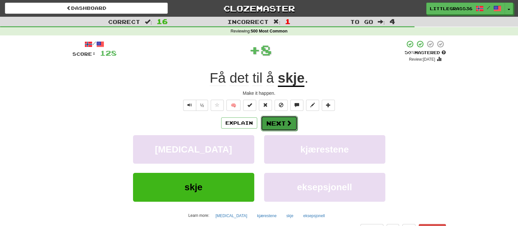
click at [279, 120] on button "Next" at bounding box center [279, 123] width 37 height 15
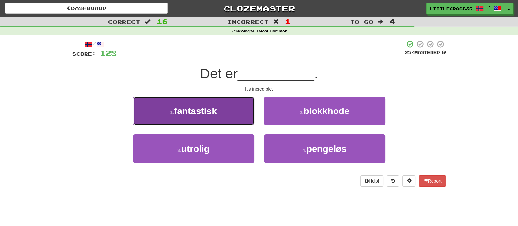
click at [245, 117] on button "1 . fantastisk" at bounding box center [193, 111] width 121 height 29
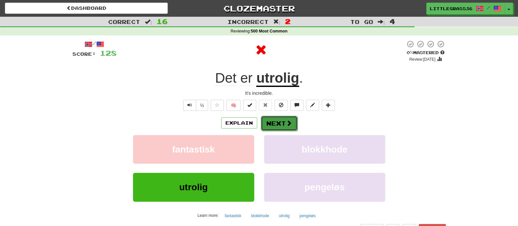
click at [275, 127] on button "Next" at bounding box center [279, 123] width 37 height 15
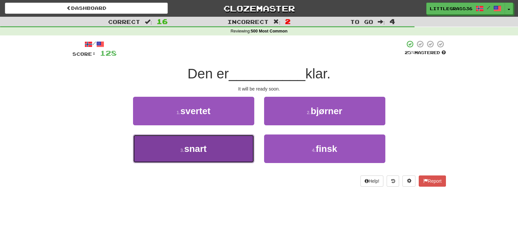
click at [223, 145] on button "3 . snart" at bounding box center [193, 148] width 121 height 29
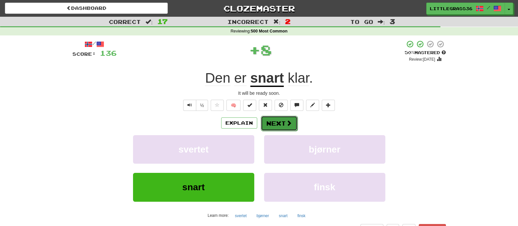
click at [280, 125] on button "Next" at bounding box center [279, 123] width 37 height 15
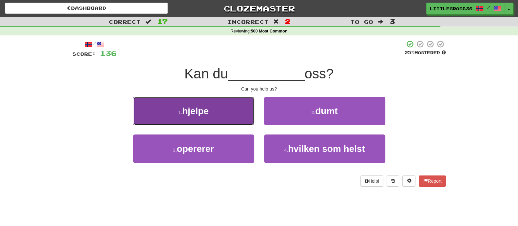
click at [226, 120] on button "1 . hjelpe" at bounding box center [193, 111] width 121 height 29
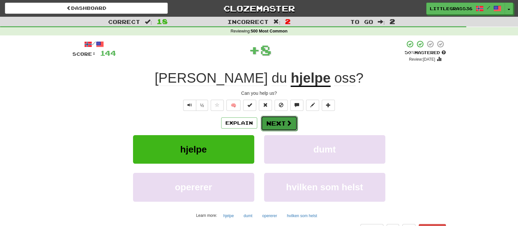
click at [261, 129] on button "Next" at bounding box center [279, 123] width 37 height 15
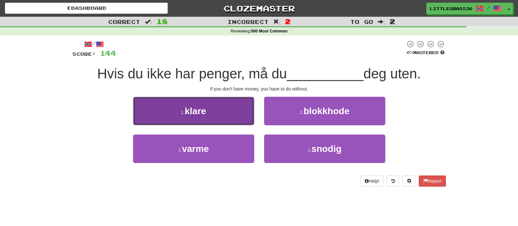
click at [231, 117] on button "1 . klare" at bounding box center [193, 111] width 121 height 29
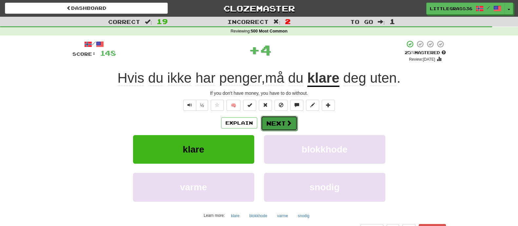
click at [275, 128] on button "Next" at bounding box center [279, 123] width 37 height 15
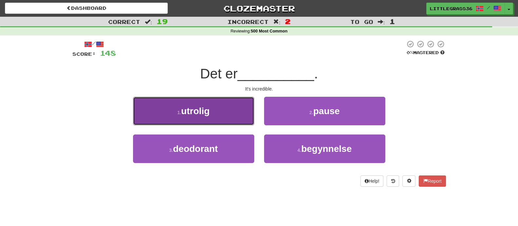
click at [224, 118] on button "1 . utrolig" at bounding box center [193, 111] width 121 height 29
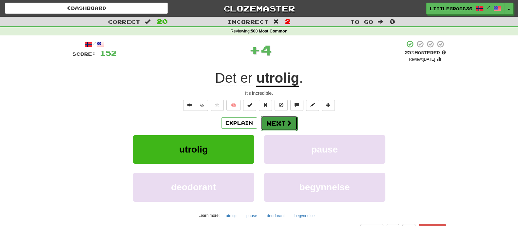
click at [274, 128] on button "Next" at bounding box center [279, 123] width 37 height 15
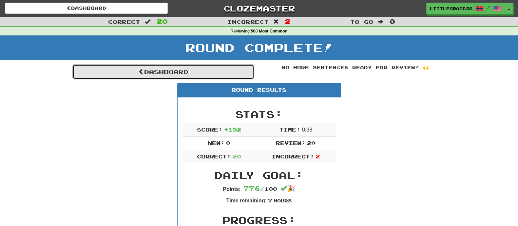
click at [189, 79] on link "Dashboard" at bounding box center [163, 71] width 182 height 15
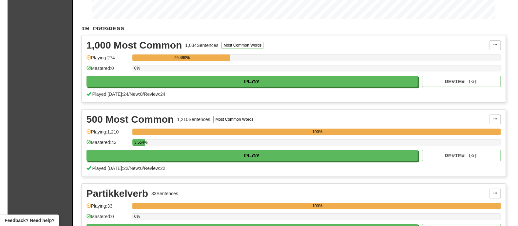
scroll to position [164, 0]
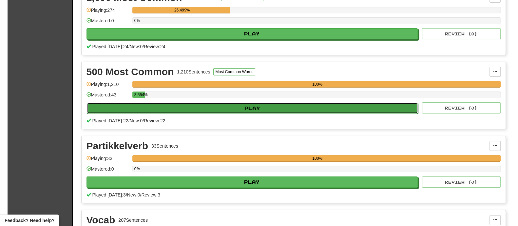
click at [365, 107] on button "Play" at bounding box center [253, 108] width 332 height 11
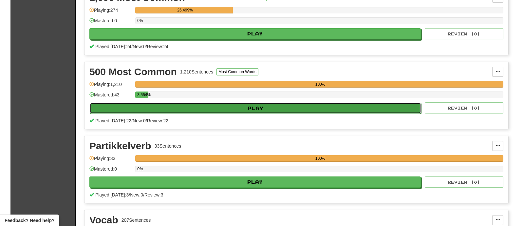
select select "**"
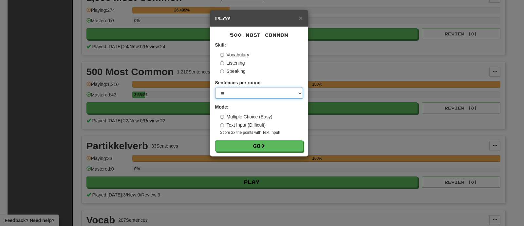
click at [291, 90] on select "* ** ** ** ** ** *** ********" at bounding box center [259, 93] width 88 height 11
click at [365, 63] on div "× Play 500 Most Common Skill: Vocabulary Listening Speaking Sentences per round…" at bounding box center [262, 113] width 524 height 226
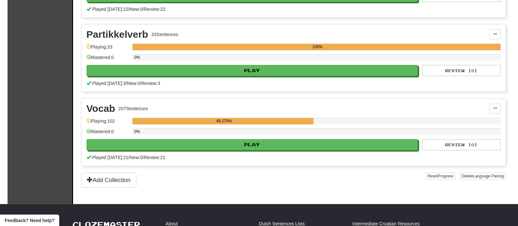
scroll to position [327, 0]
